Goal: Information Seeking & Learning: Learn about a topic

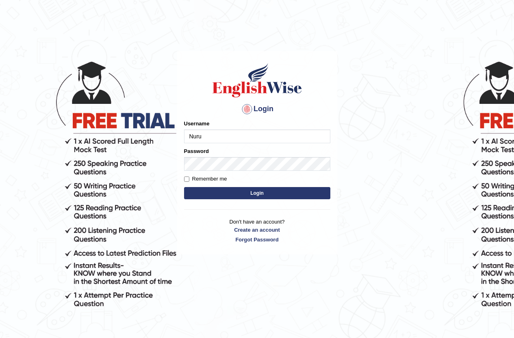
type input "NurulH"
click at [198, 177] on label "Remember me" at bounding box center [205, 179] width 43 height 8
click at [189, 177] on input "Remember me" at bounding box center [186, 179] width 5 height 5
checkbox input "true"
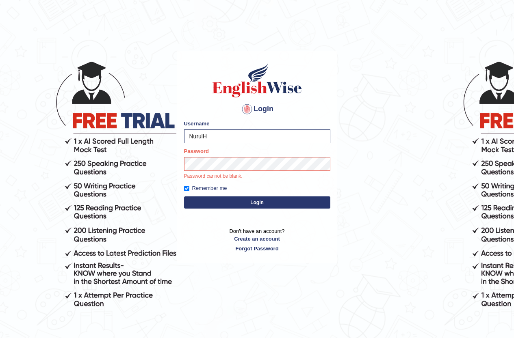
click at [195, 203] on button "Login" at bounding box center [257, 203] width 146 height 12
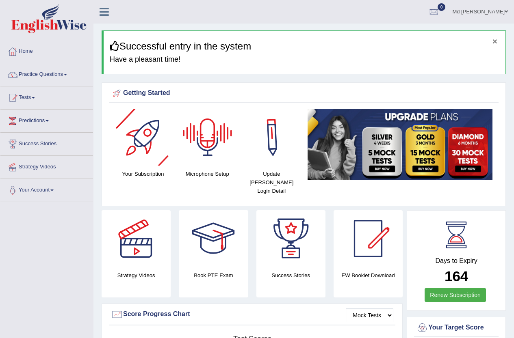
click at [496, 40] on div "× Successful entry in the system Have a pleasant time!" at bounding box center [304, 52] width 404 height 44
click at [494, 41] on button "×" at bounding box center [495, 41] width 5 height 9
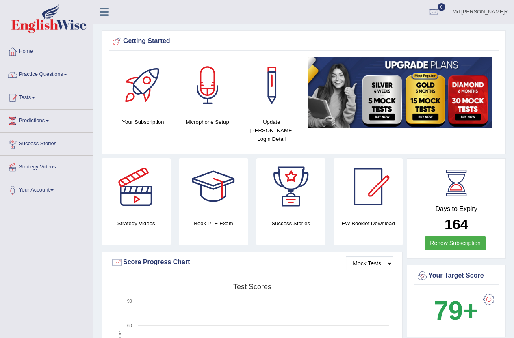
drag, startPoint x: 216, startPoint y: 28, endPoint x: 219, endPoint y: 24, distance: 5.2
click at [222, 17] on ul "Md Nurul Haque Toggle navigation Username: NurulH Access Type: Online Subscript…" at bounding box center [367, 11] width 295 height 23
click at [38, 95] on link "Tests" at bounding box center [46, 97] width 93 height 20
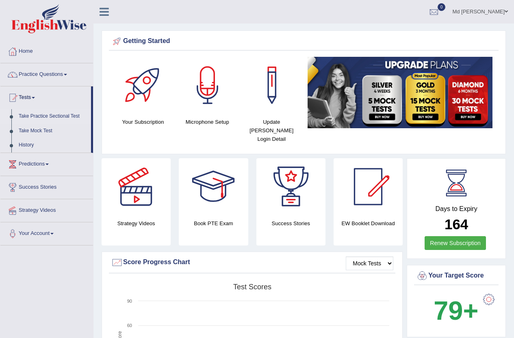
click at [51, 116] on link "Take Practice Sectional Test" at bounding box center [53, 116] width 76 height 15
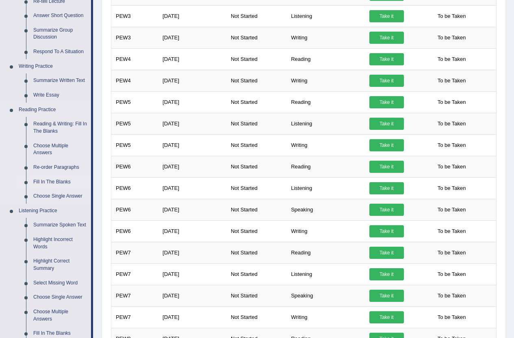
scroll to position [163, 0]
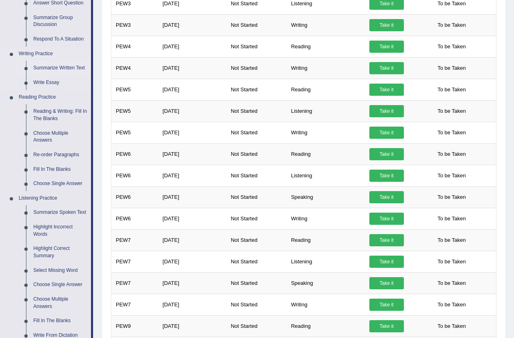
click at [63, 66] on link "Summarize Written Text" at bounding box center [60, 68] width 61 height 15
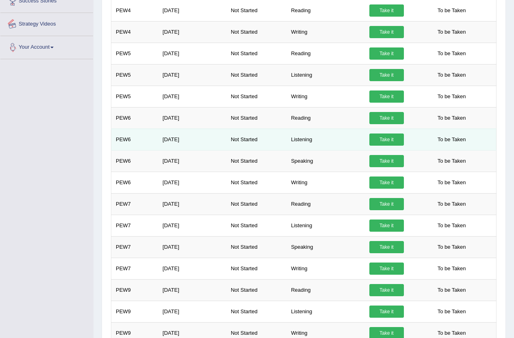
scroll to position [505, 0]
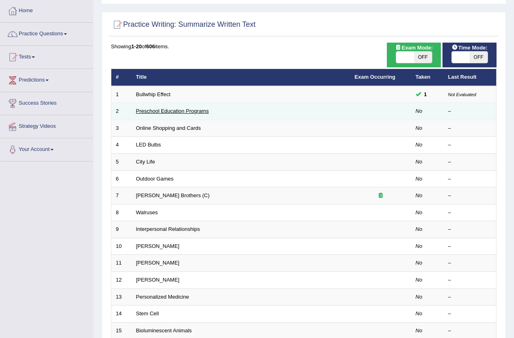
click at [193, 110] on link "Preschool Education Programs" at bounding box center [172, 111] width 73 height 6
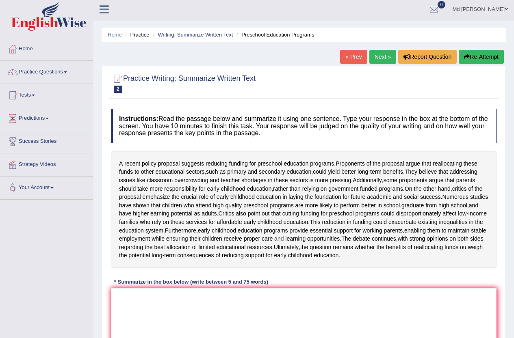
scroll to position [115, 0]
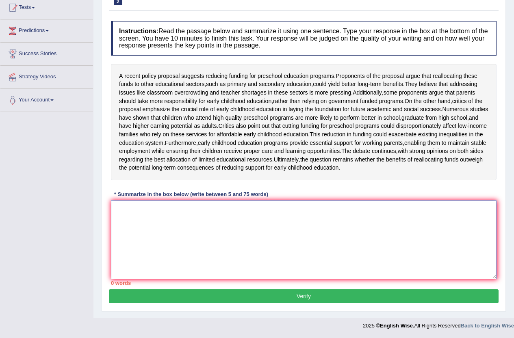
click at [187, 203] on textarea at bounding box center [304, 240] width 386 height 79
type textarea "t"
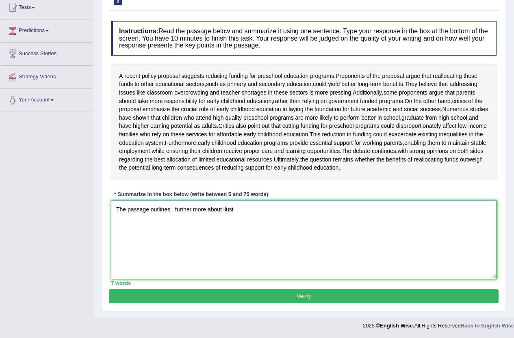
type textarea "The passage outlines further more about ilust"
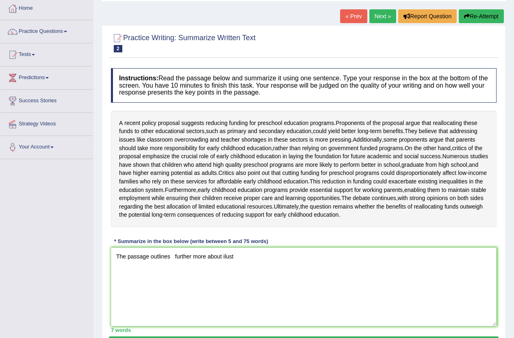
scroll to position [0, 0]
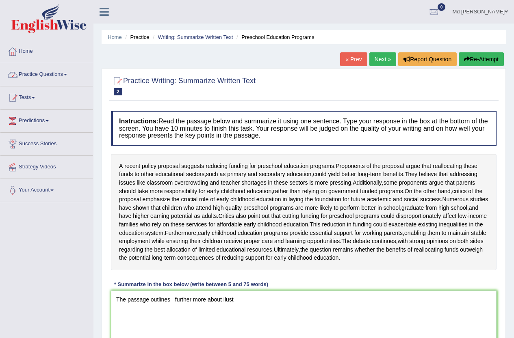
click at [55, 74] on link "Practice Questions" at bounding box center [46, 73] width 93 height 20
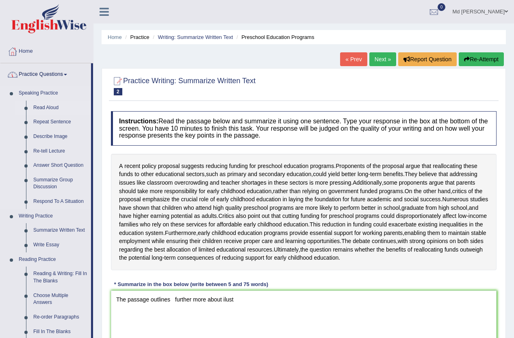
click at [41, 108] on link "Read Aloud" at bounding box center [60, 108] width 61 height 15
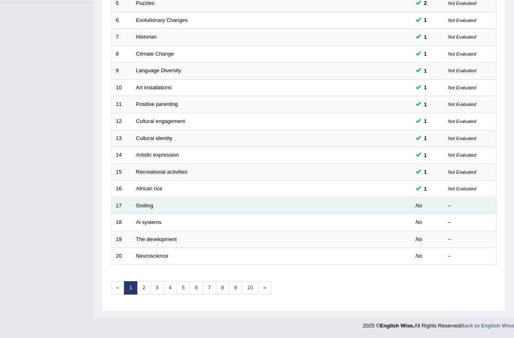
click at [189, 202] on td "Smiling" at bounding box center [241, 205] width 219 height 17
click at [150, 203] on link "Smiling" at bounding box center [144, 206] width 17 height 6
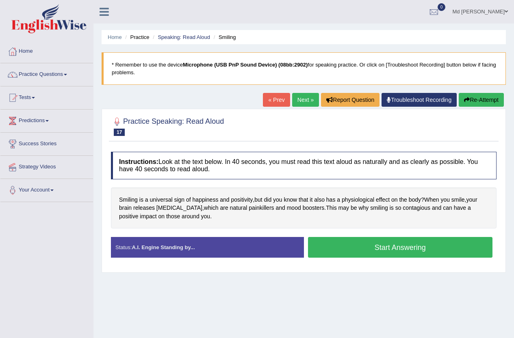
drag, startPoint x: 0, startPoint y: 0, endPoint x: 187, endPoint y: 265, distance: 323.7
click at [195, 236] on div "Instructions: Look at the text below. In 40 seconds, you must read this text al…" at bounding box center [304, 208] width 390 height 121
click at [169, 209] on span "[MEDICAL_DATA]" at bounding box center [179, 208] width 46 height 9
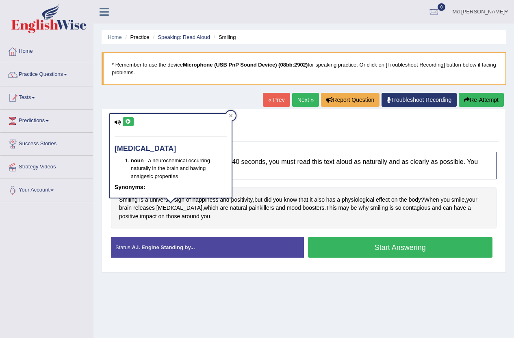
click at [119, 123] on icon at bounding box center [118, 122] width 7 height 5
click at [119, 120] on icon at bounding box center [118, 122] width 7 height 5
click at [125, 119] on icon at bounding box center [128, 121] width 6 height 5
click at [404, 207] on span "contagious" at bounding box center [417, 208] width 28 height 9
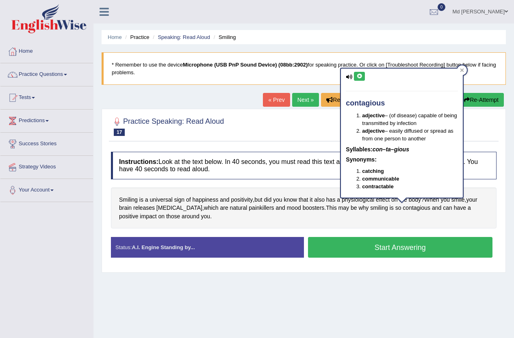
click at [359, 73] on button at bounding box center [359, 76] width 11 height 9
click at [349, 76] on icon at bounding box center [349, 76] width 7 height 5
click at [356, 76] on button at bounding box center [359, 76] width 11 height 9
click at [172, 210] on span "endorphins" at bounding box center [179, 208] width 46 height 9
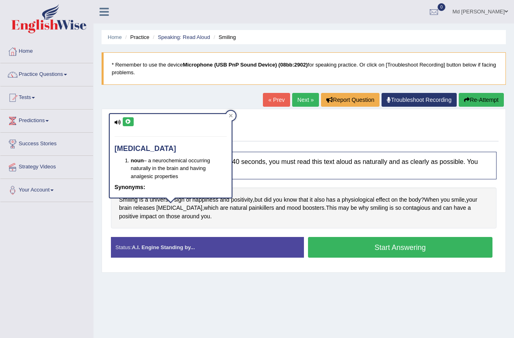
click at [125, 122] on icon at bounding box center [128, 121] width 6 height 5
click at [227, 113] on div "endorphins noun – a neurochemical occurring naturally in the brain and having a…" at bounding box center [171, 158] width 124 height 91
click at [230, 113] on div at bounding box center [231, 116] width 10 height 10
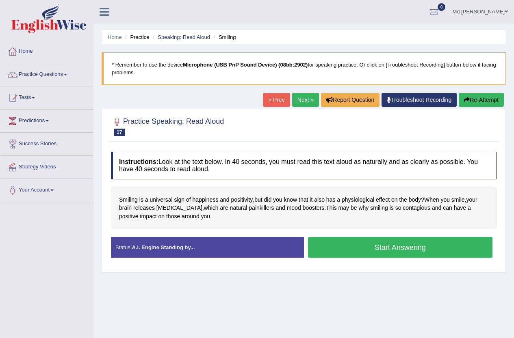
click at [352, 250] on button "Start Answering" at bounding box center [400, 247] width 185 height 21
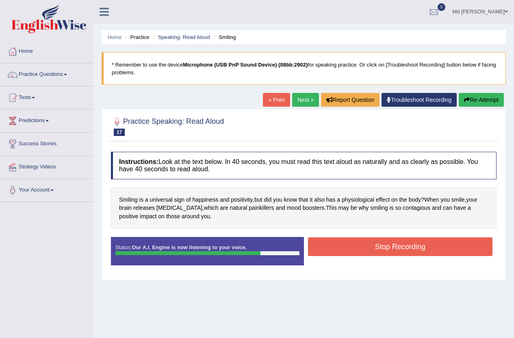
click at [351, 245] on button "Stop Recording" at bounding box center [400, 247] width 185 height 19
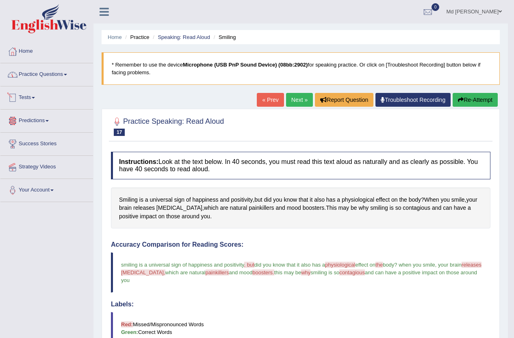
click at [37, 75] on link "Practice Questions" at bounding box center [46, 73] width 93 height 20
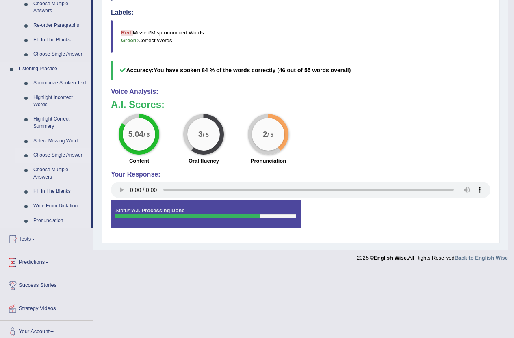
scroll to position [298, 0]
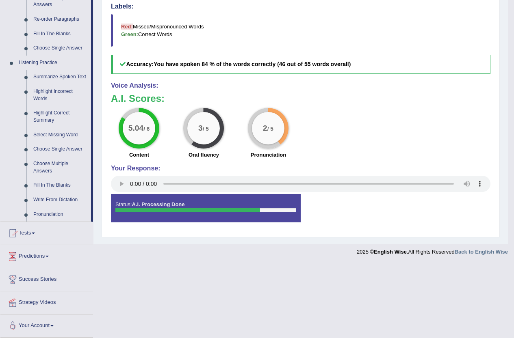
click at [34, 235] on link "Tests" at bounding box center [46, 232] width 93 height 20
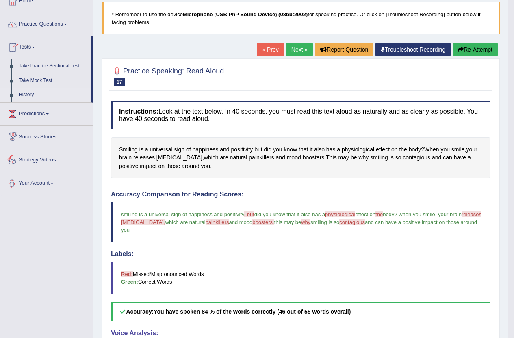
scroll to position [0, 0]
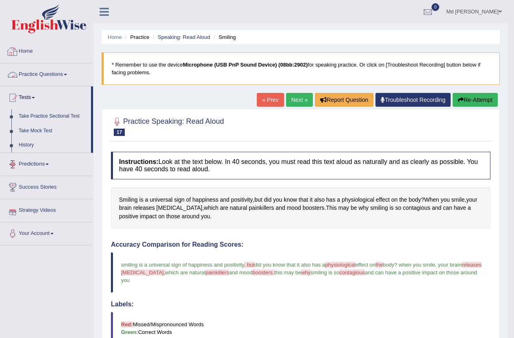
click at [31, 52] on link "Home" at bounding box center [46, 50] width 93 height 20
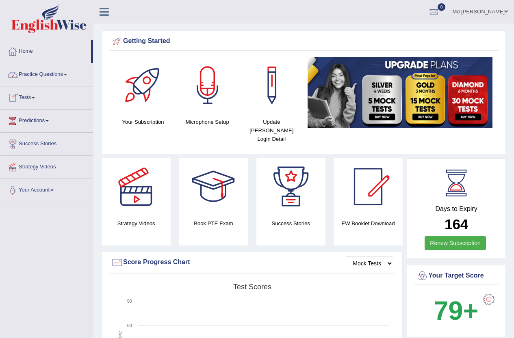
click at [55, 75] on link "Practice Questions" at bounding box center [46, 73] width 93 height 20
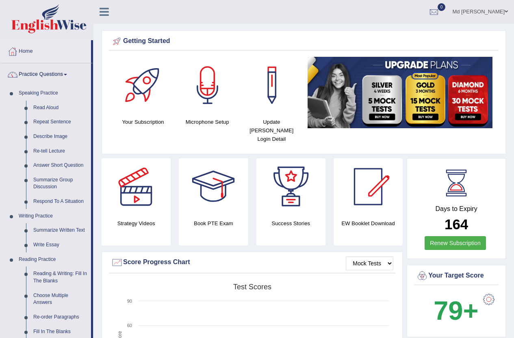
click at [43, 76] on link "Practice Questions" at bounding box center [45, 73] width 91 height 20
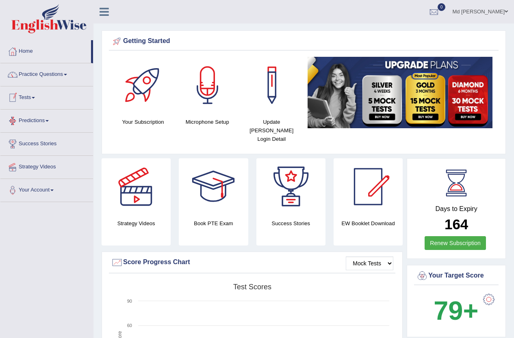
click at [30, 95] on link "Tests" at bounding box center [46, 97] width 93 height 20
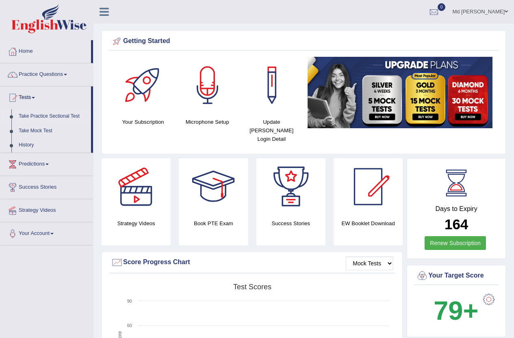
click at [49, 117] on link "Take Practice Sectional Test" at bounding box center [53, 116] width 76 height 15
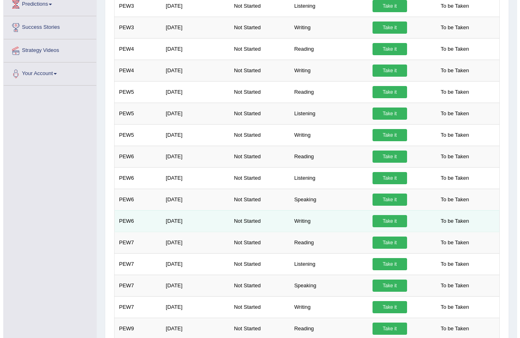
scroll to position [163, 0]
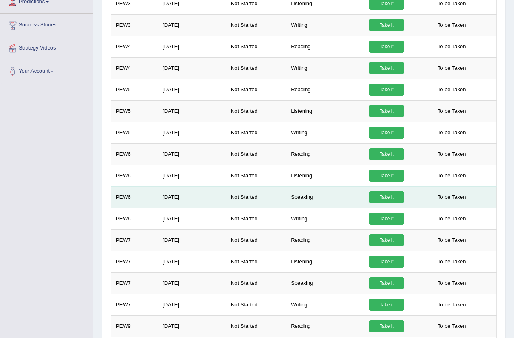
click at [384, 197] on link "Take it" at bounding box center [386, 197] width 35 height 12
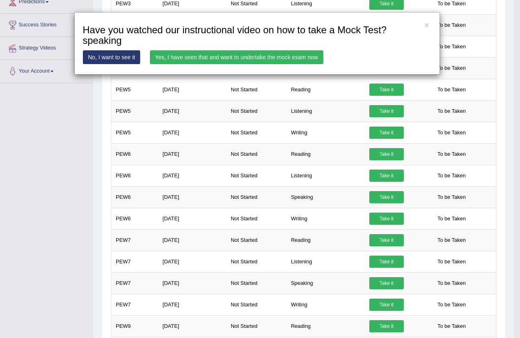
click at [254, 57] on link "Yes, I have seen that and want to undertake the mock exam now" at bounding box center [237, 57] width 174 height 14
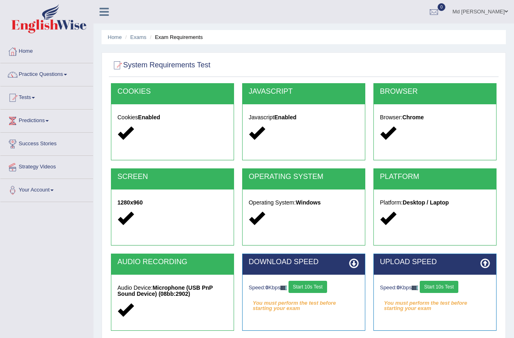
click at [319, 290] on button "Start 10s Test" at bounding box center [308, 287] width 39 height 12
click at [437, 286] on div "Speed: 0 Kbps Start 10s Test" at bounding box center [435, 288] width 110 height 14
click at [438, 286] on button "Start 10s Test" at bounding box center [439, 287] width 39 height 12
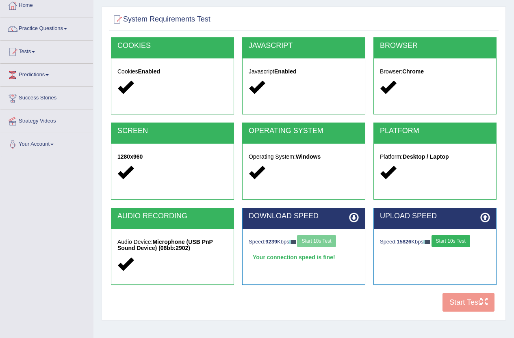
scroll to position [88, 0]
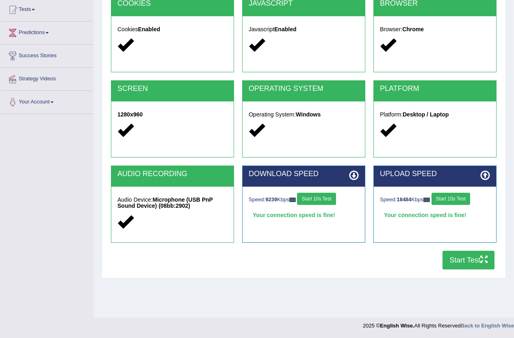
drag, startPoint x: 463, startPoint y: 261, endPoint x: 443, endPoint y: 265, distance: 20.2
click at [462, 261] on button "Start Test" at bounding box center [469, 260] width 52 height 19
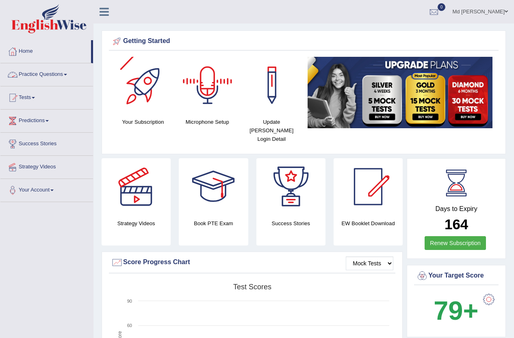
click at [44, 78] on link "Practice Questions" at bounding box center [46, 73] width 93 height 20
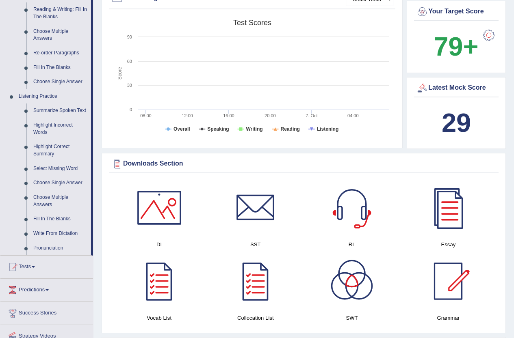
scroll to position [366, 0]
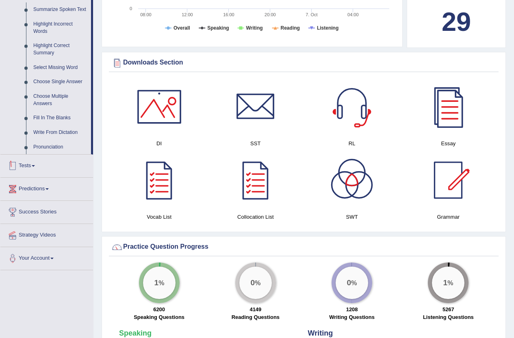
click at [33, 168] on link "Tests" at bounding box center [46, 165] width 93 height 20
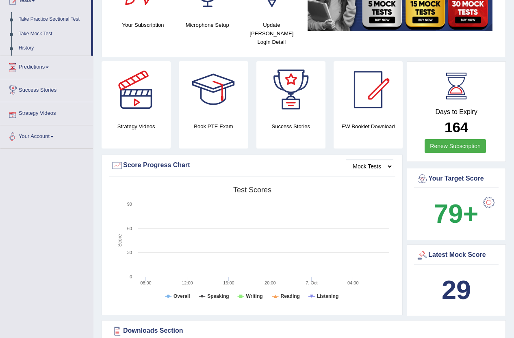
scroll to position [37, 0]
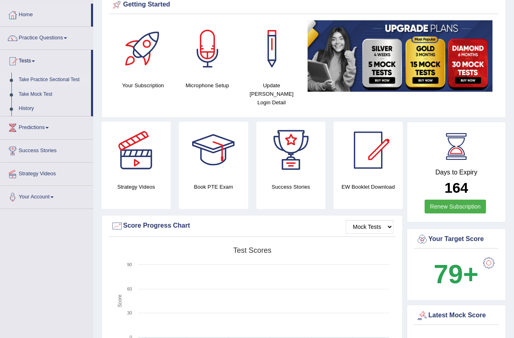
click at [44, 82] on link "Take Practice Sectional Test" at bounding box center [53, 80] width 76 height 15
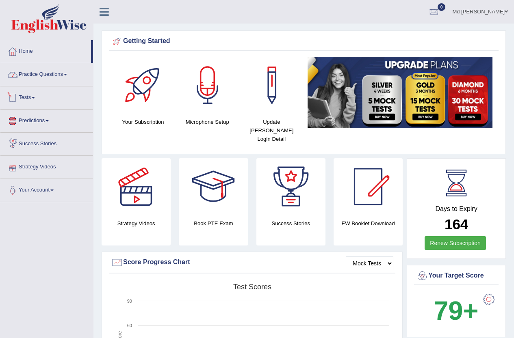
click at [37, 78] on link "Practice Questions" at bounding box center [46, 73] width 93 height 20
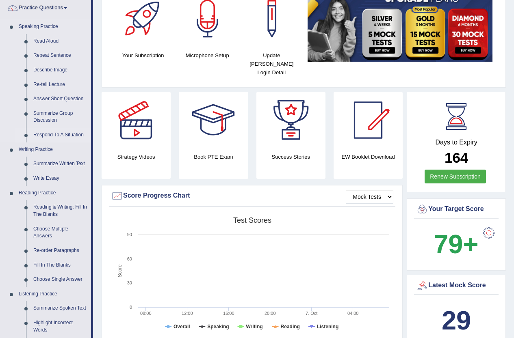
scroll to position [203, 0]
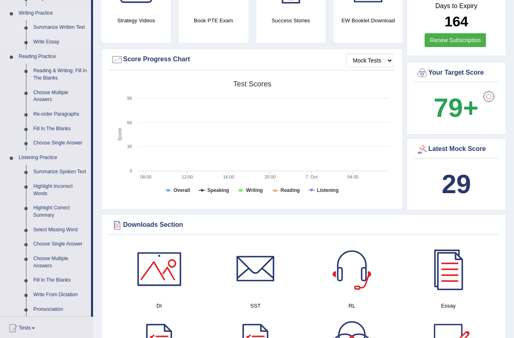
click at [56, 23] on link "Summarize Written Text" at bounding box center [60, 27] width 61 height 15
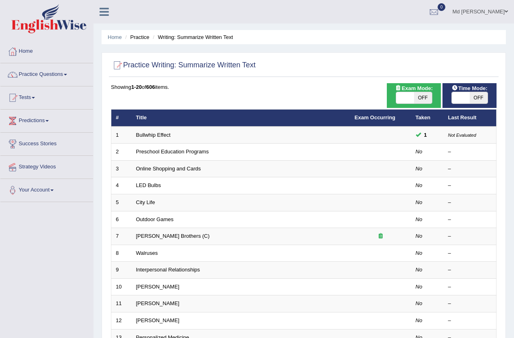
click at [26, 97] on link "Tests" at bounding box center [46, 97] width 93 height 20
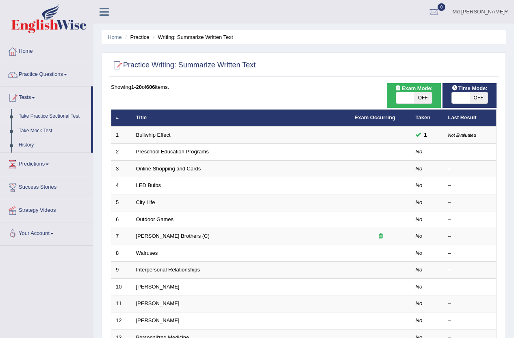
click at [52, 116] on link "Take Practice Sectional Test" at bounding box center [53, 116] width 76 height 15
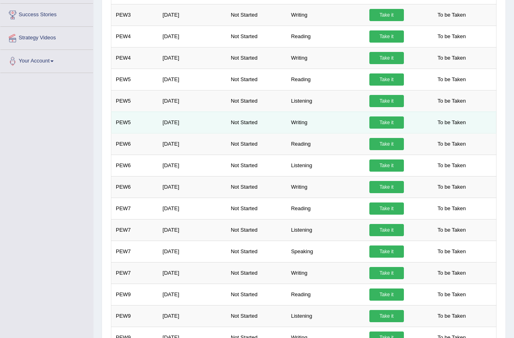
scroll to position [36, 0]
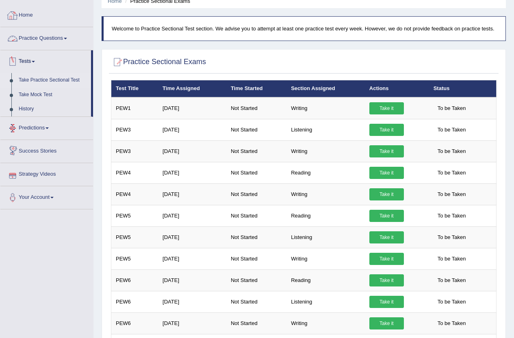
click at [17, 13] on div at bounding box center [13, 15] width 12 height 12
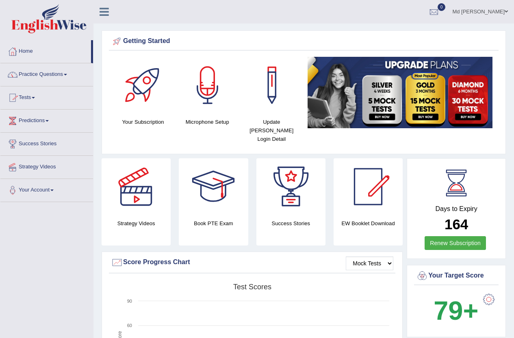
click at [53, 75] on link "Practice Questions" at bounding box center [46, 73] width 93 height 20
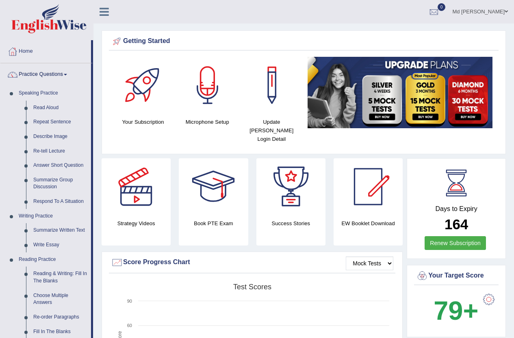
click at [53, 75] on link "Practice Questions" at bounding box center [45, 73] width 91 height 20
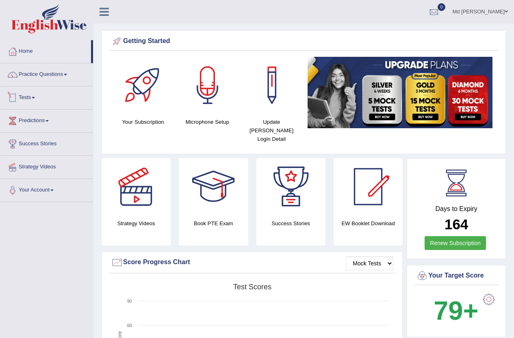
click at [30, 99] on link "Tests" at bounding box center [46, 97] width 93 height 20
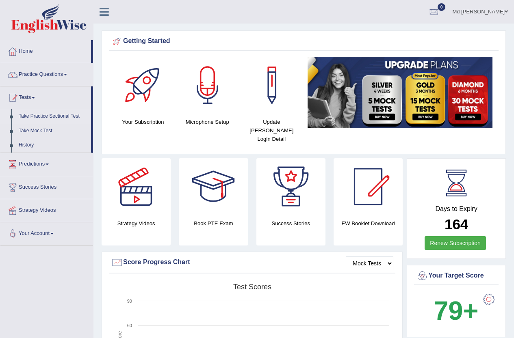
click at [55, 117] on link "Take Practice Sectional Test" at bounding box center [53, 116] width 76 height 15
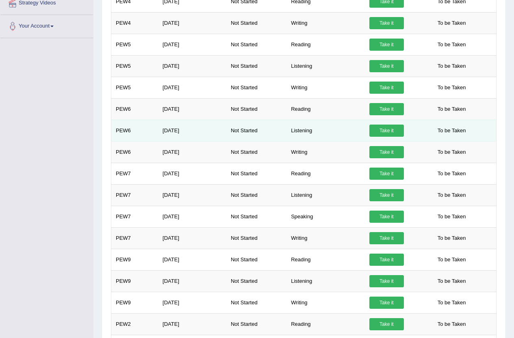
click at [382, 131] on link "Take it" at bounding box center [386, 131] width 35 height 12
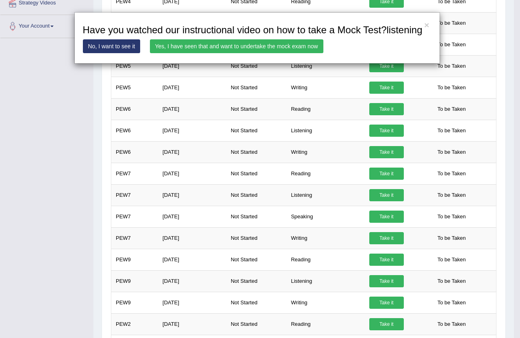
click at [254, 44] on link "Yes, I have seen that and want to undertake the mock exam now" at bounding box center [237, 46] width 174 height 14
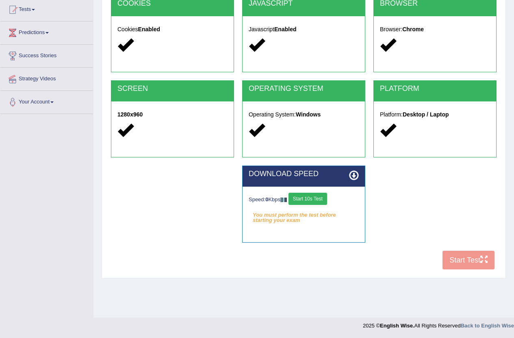
click at [307, 197] on button "Start 10s Test" at bounding box center [308, 199] width 39 height 12
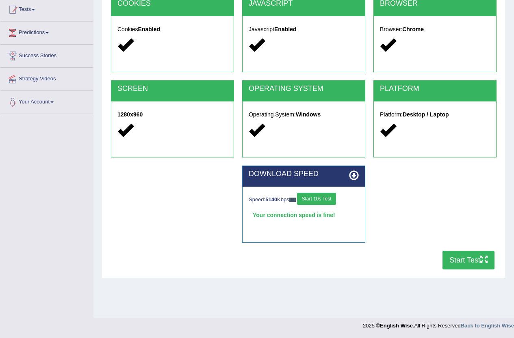
click at [467, 258] on button "Start Test" at bounding box center [469, 260] width 52 height 19
